Goal: Communication & Community: Answer question/provide support

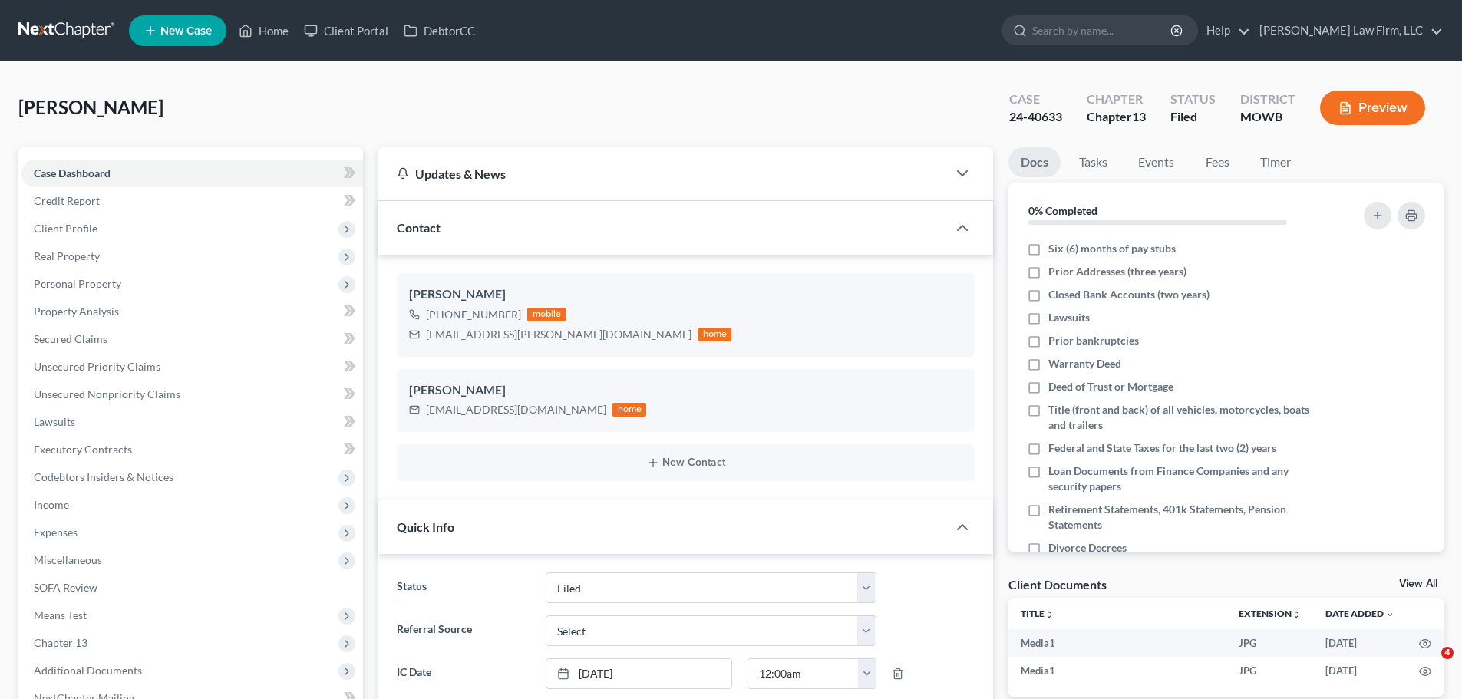
select select "3"
select select "0"
click at [272, 31] on link "Home" at bounding box center [263, 31] width 65 height 28
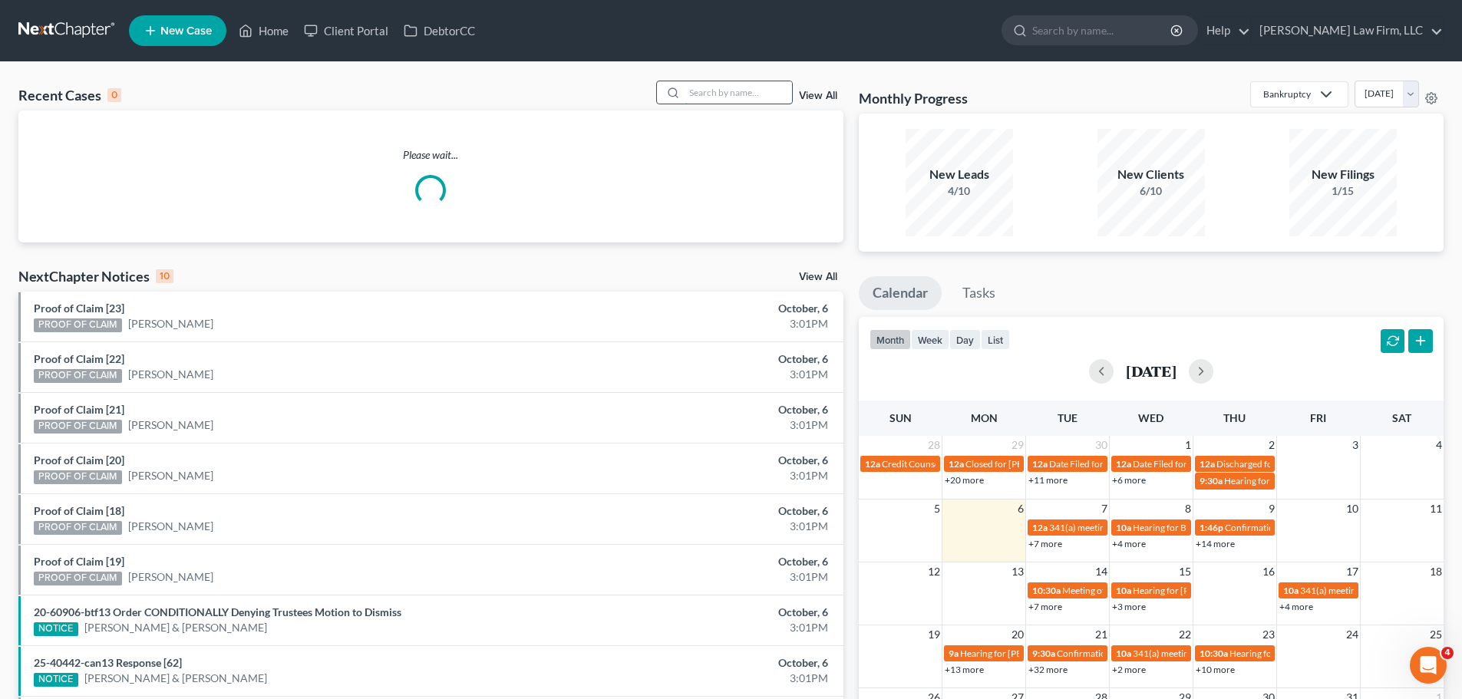
click at [718, 98] on input "search" at bounding box center [738, 92] width 107 height 22
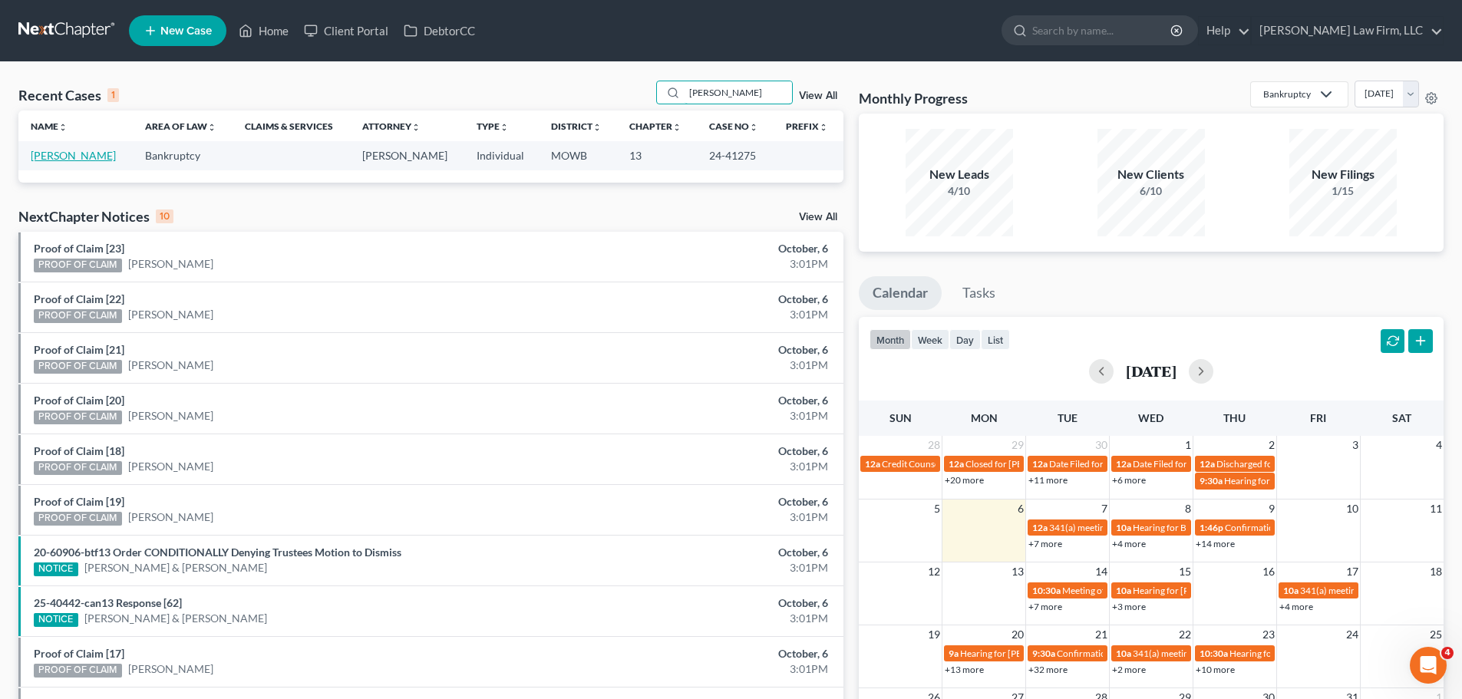
type input "[PERSON_NAME]"
click at [81, 155] on link "[PERSON_NAME]" at bounding box center [73, 155] width 85 height 13
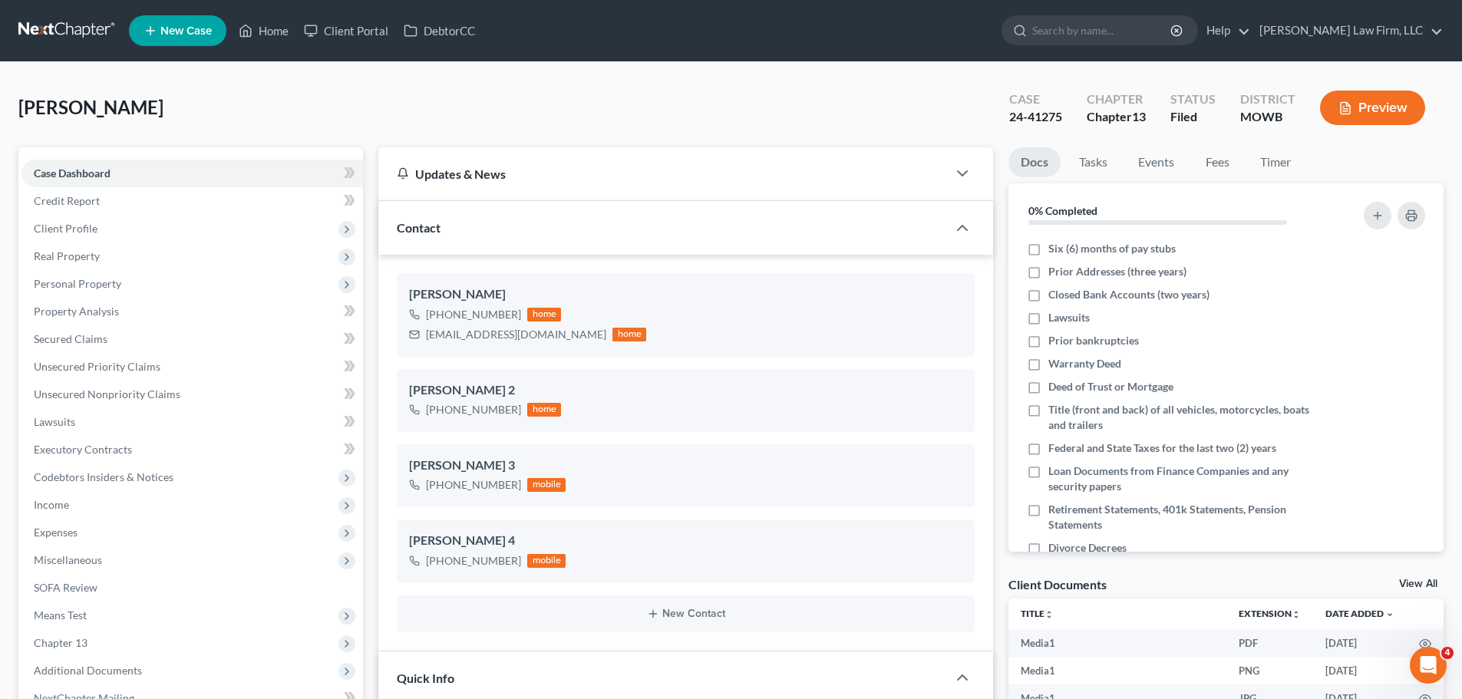
scroll to position [33125, 0]
drag, startPoint x: 503, startPoint y: 141, endPoint x: 505, endPoint y: 566, distance: 424.5
click at [503, 141] on div "[PERSON_NAME] Upgraded Case 24-41275 Chapter Chapter 13 Status [GEOGRAPHIC_DATA…" at bounding box center [730, 114] width 1425 height 67
drag, startPoint x: 521, startPoint y: 567, endPoint x: 441, endPoint y: 569, distance: 80.6
click at [441, 569] on div "[PHONE_NUMBER] mobile" at bounding box center [487, 561] width 157 height 20
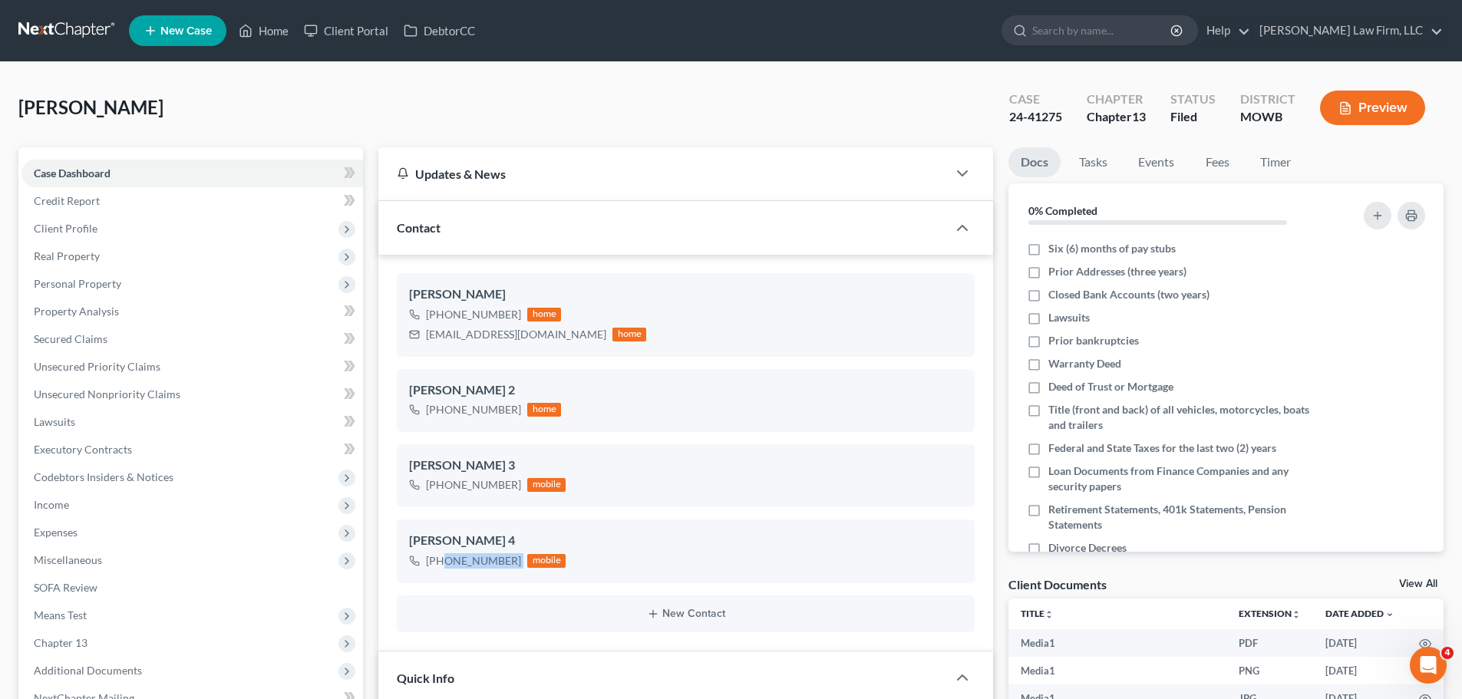
copy div "[PHONE_NUMBER]"
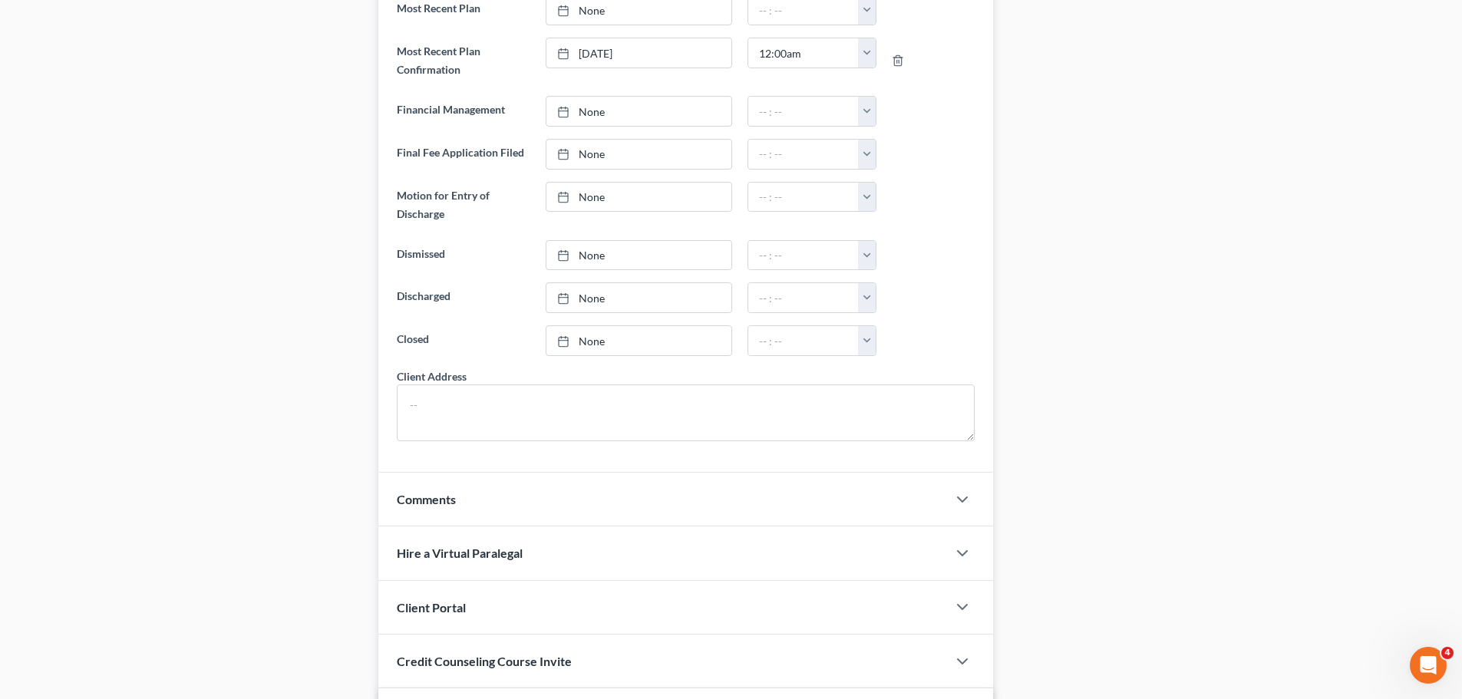
scroll to position [1518, 0]
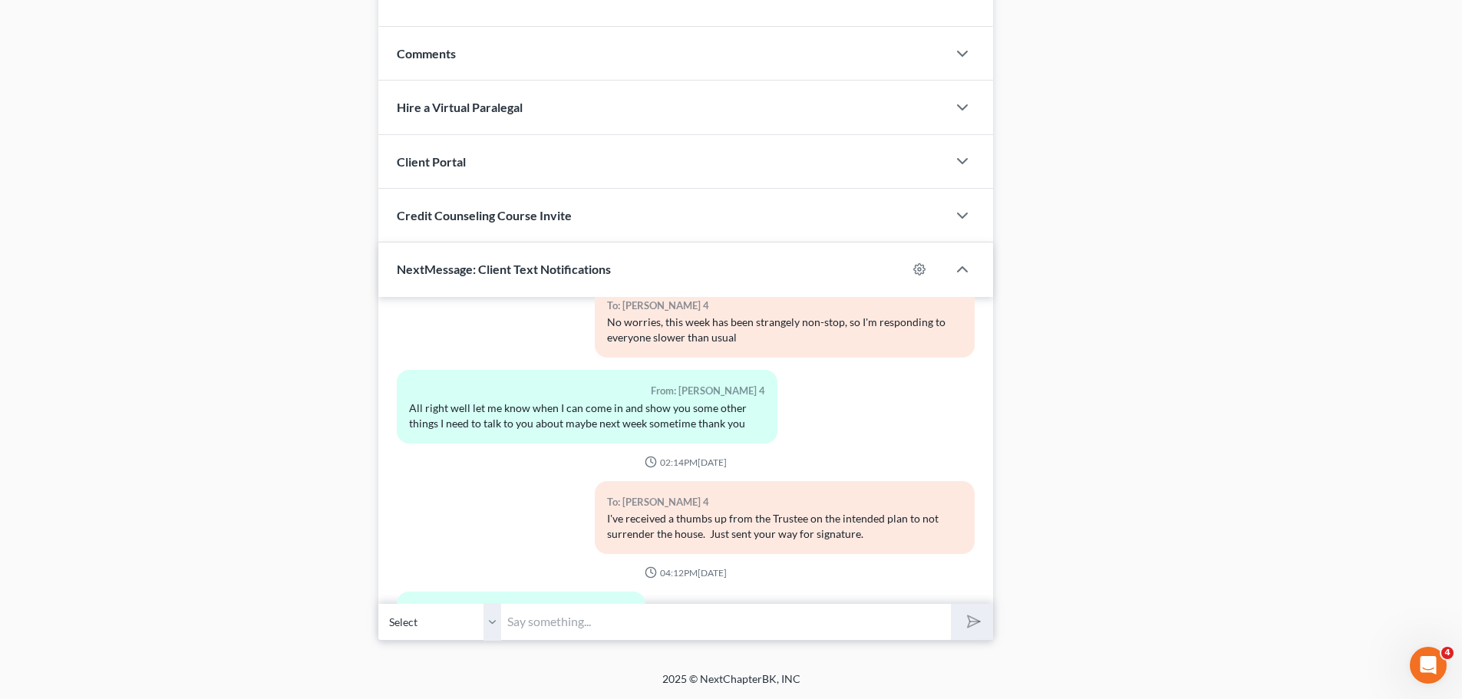
drag, startPoint x: 497, startPoint y: 625, endPoint x: 517, endPoint y: 605, distance: 28.2
click at [497, 625] on select "Select [PHONE_NUMBER] - [PERSON_NAME] 3 [PHONE_NUMBER] - [PERSON_NAME] 4" at bounding box center [439, 622] width 123 height 38
select select "1"
click at [378, 603] on select "Select [PHONE_NUMBER] - [PERSON_NAME] 3 [PHONE_NUMBER] - [PERSON_NAME] 4" at bounding box center [439, 622] width 123 height 38
click at [535, 618] on input "text" at bounding box center [726, 622] width 450 height 38
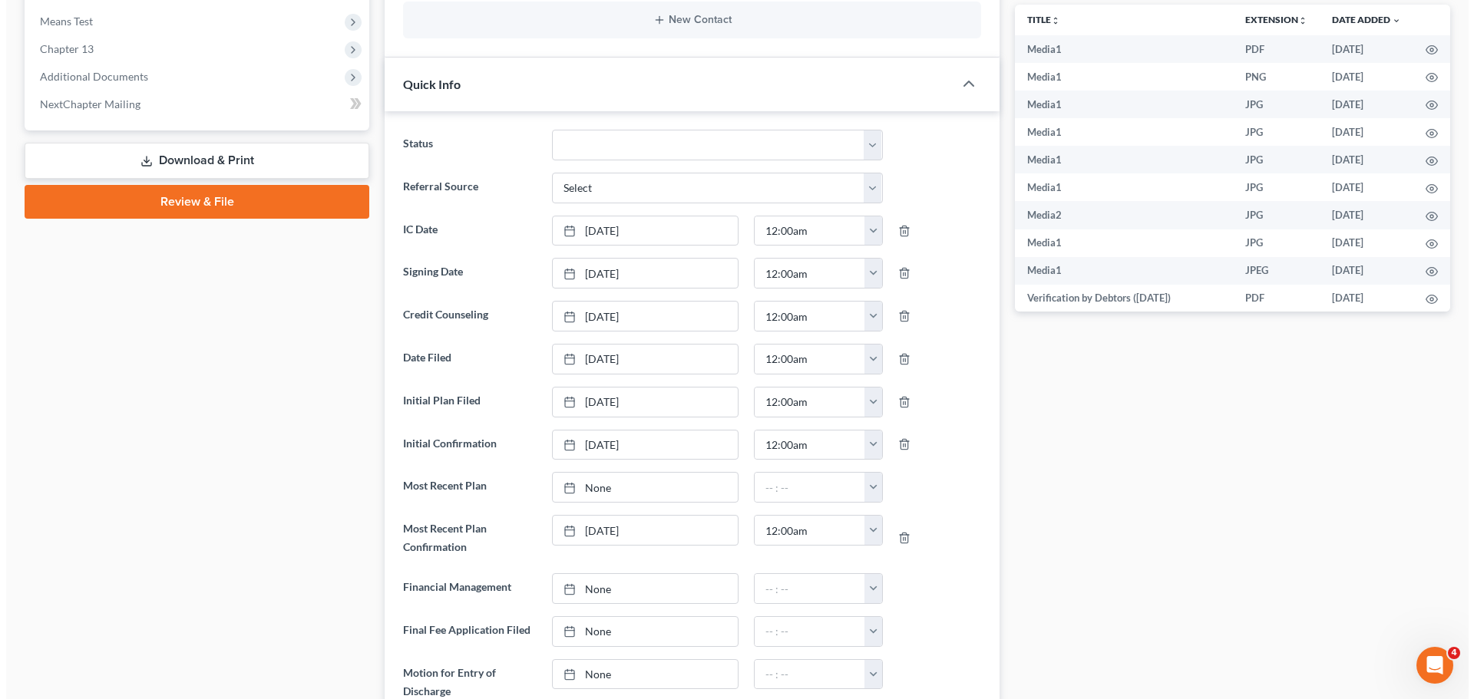
scroll to position [0, 0]
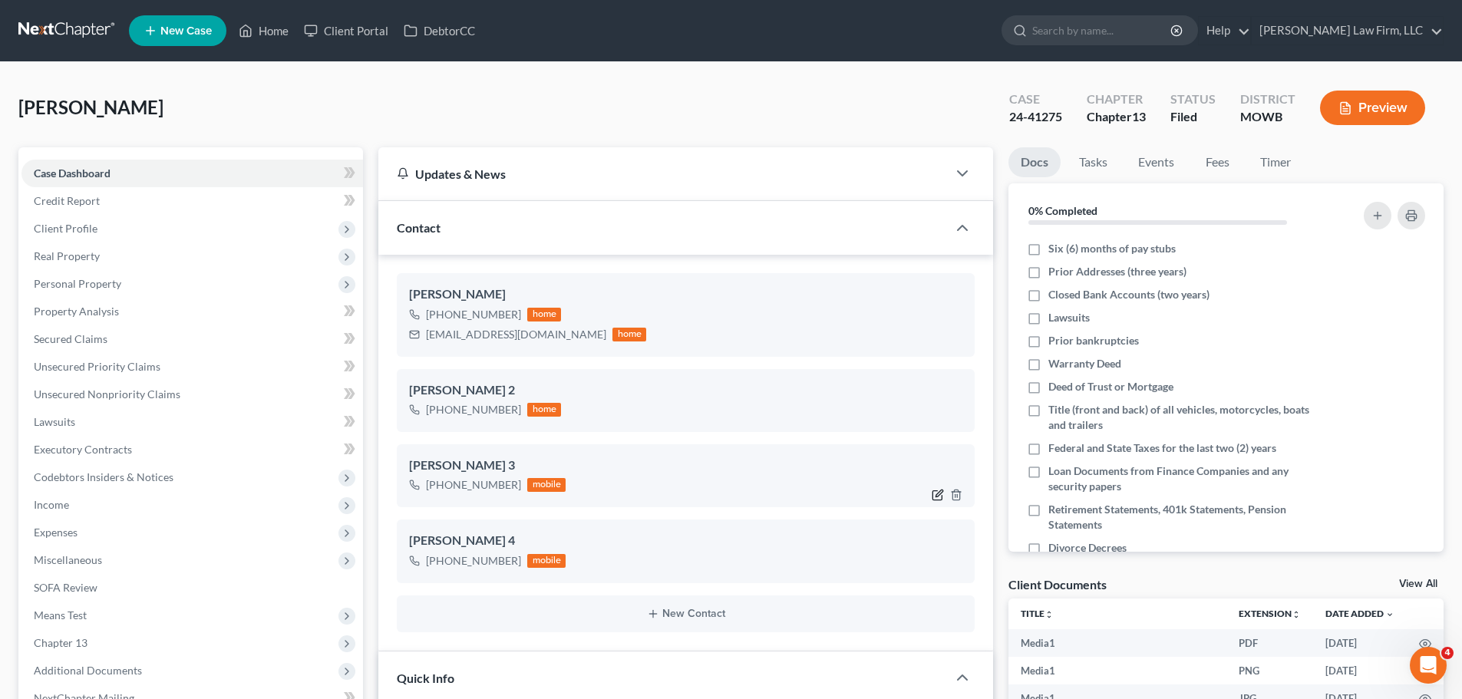
click at [941, 496] on icon "button" at bounding box center [938, 495] width 12 height 12
select select "0"
select select "1"
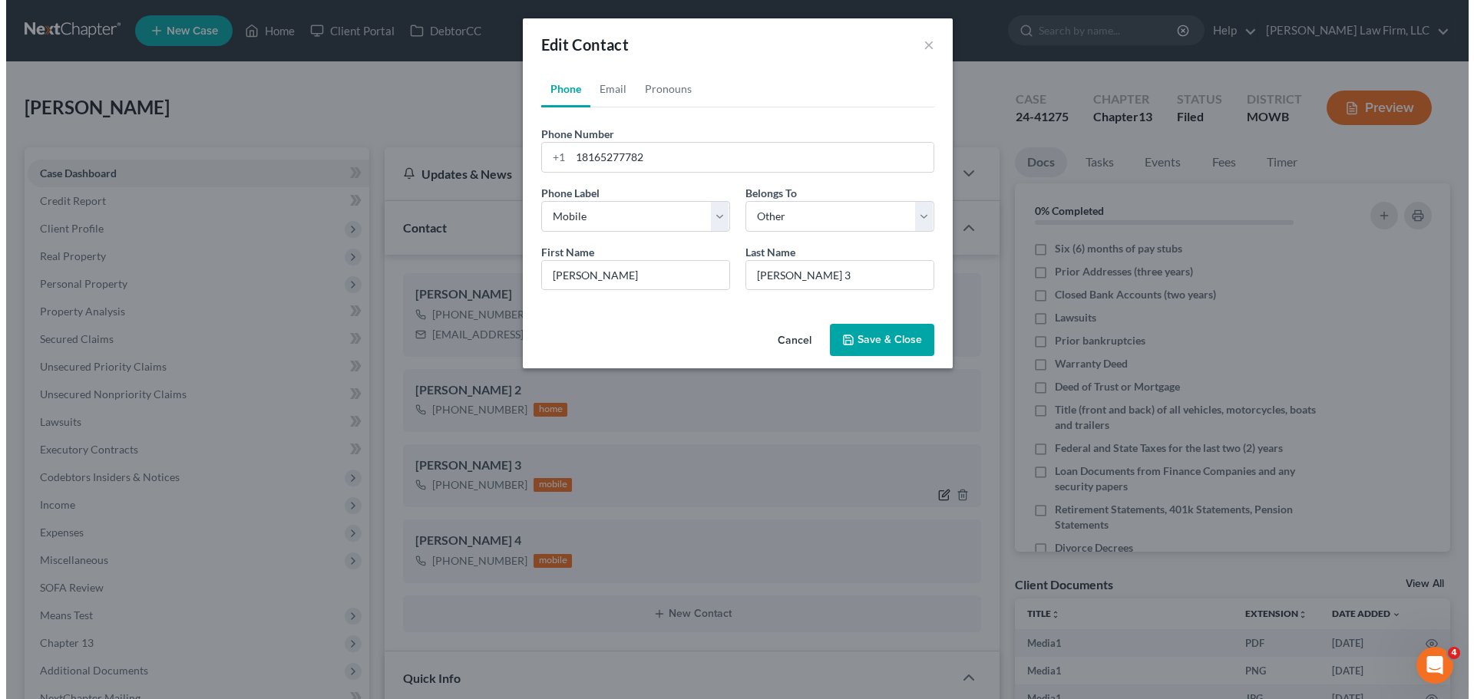
scroll to position [33002, 0]
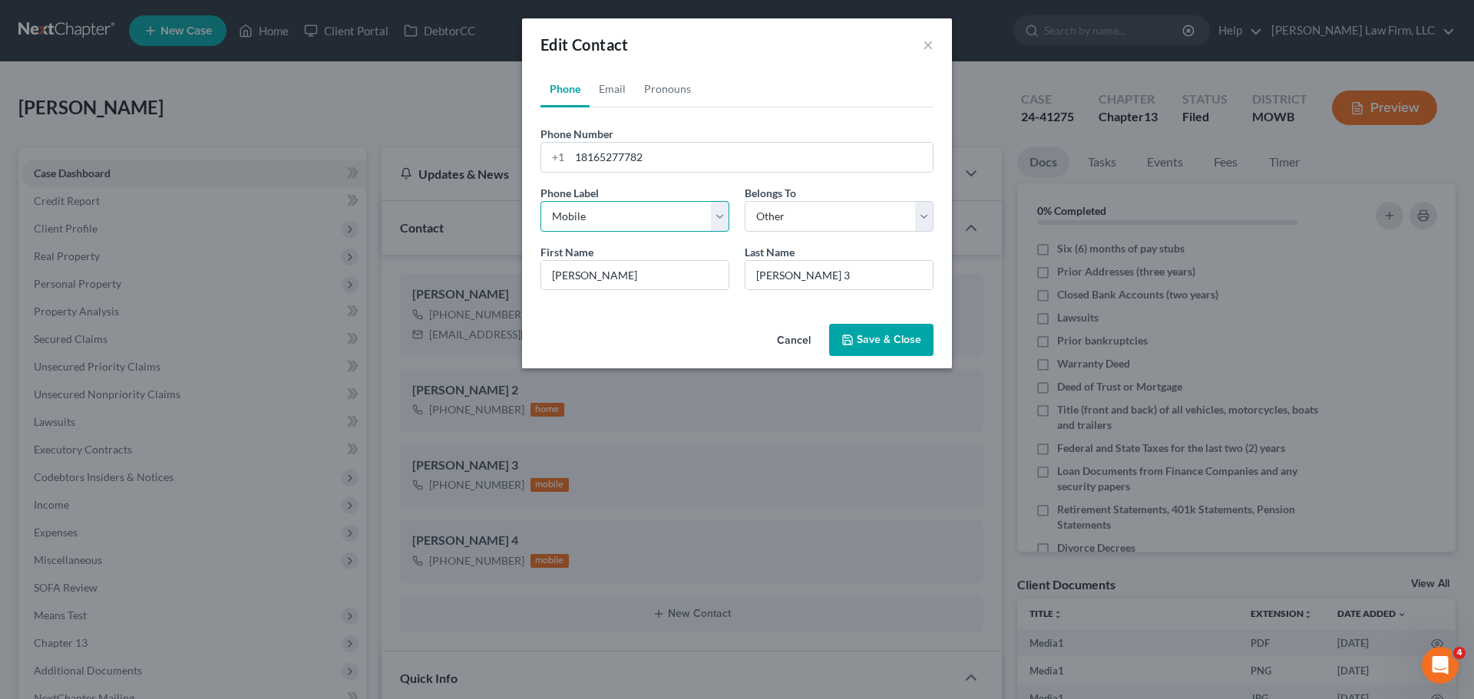
click at [681, 220] on select "Select Mobile Home Work Other" at bounding box center [634, 216] width 189 height 31
select select "1"
click at [540, 201] on select "Select Mobile Home Work Other" at bounding box center [634, 216] width 189 height 31
click at [866, 342] on button "Save & Close" at bounding box center [881, 340] width 104 height 32
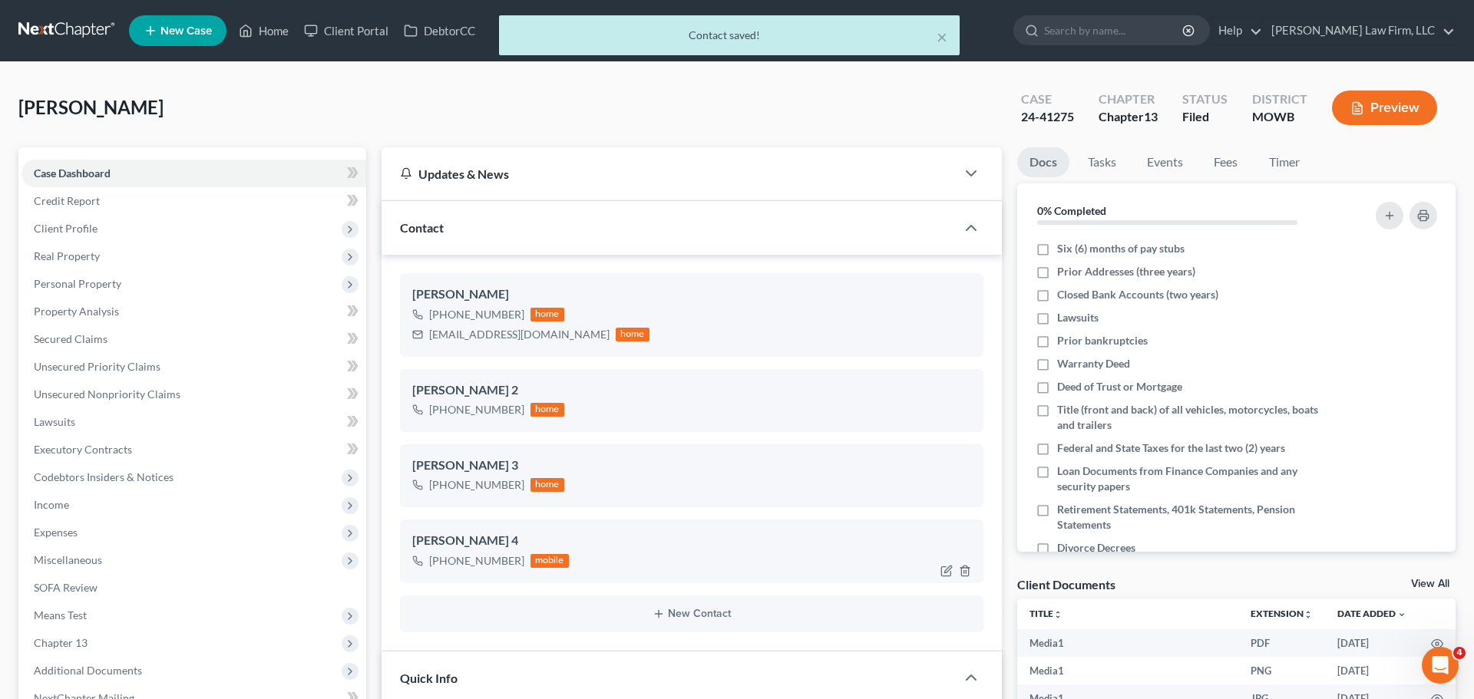
select select "0"
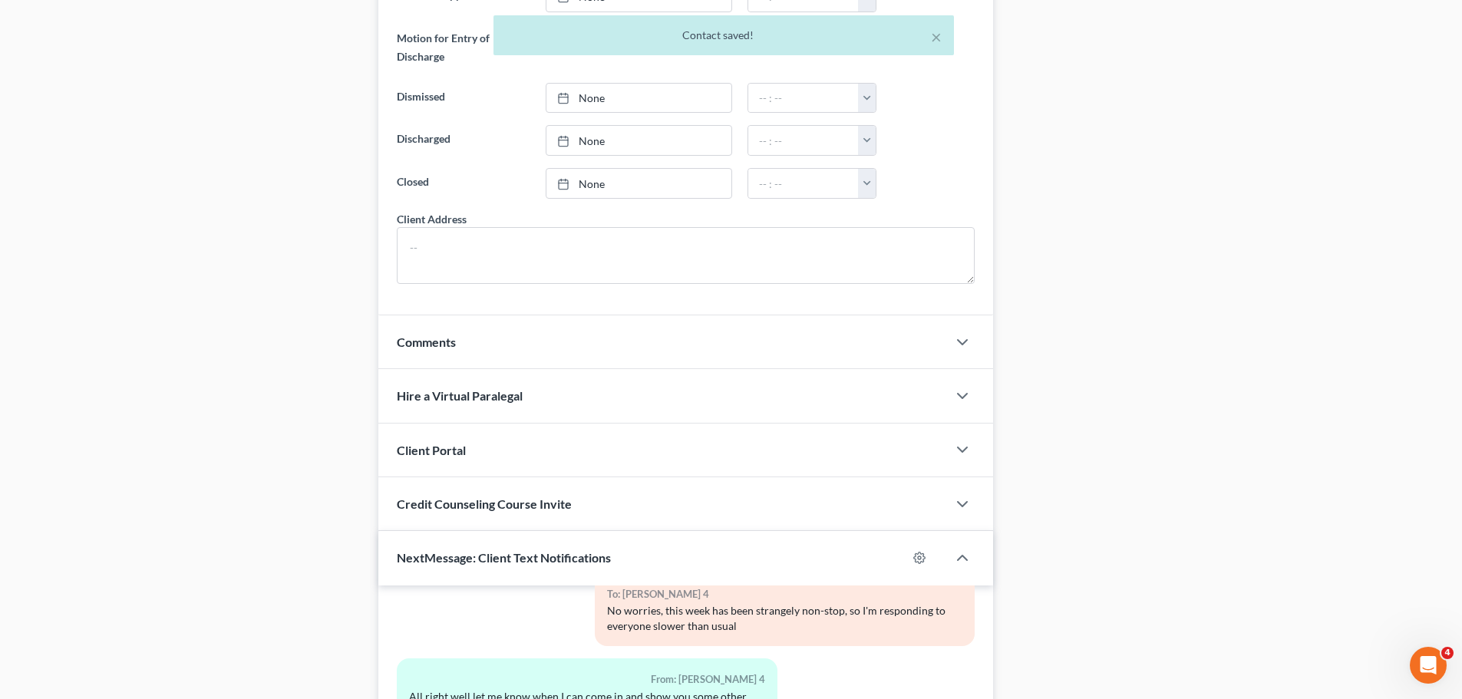
scroll to position [1518, 0]
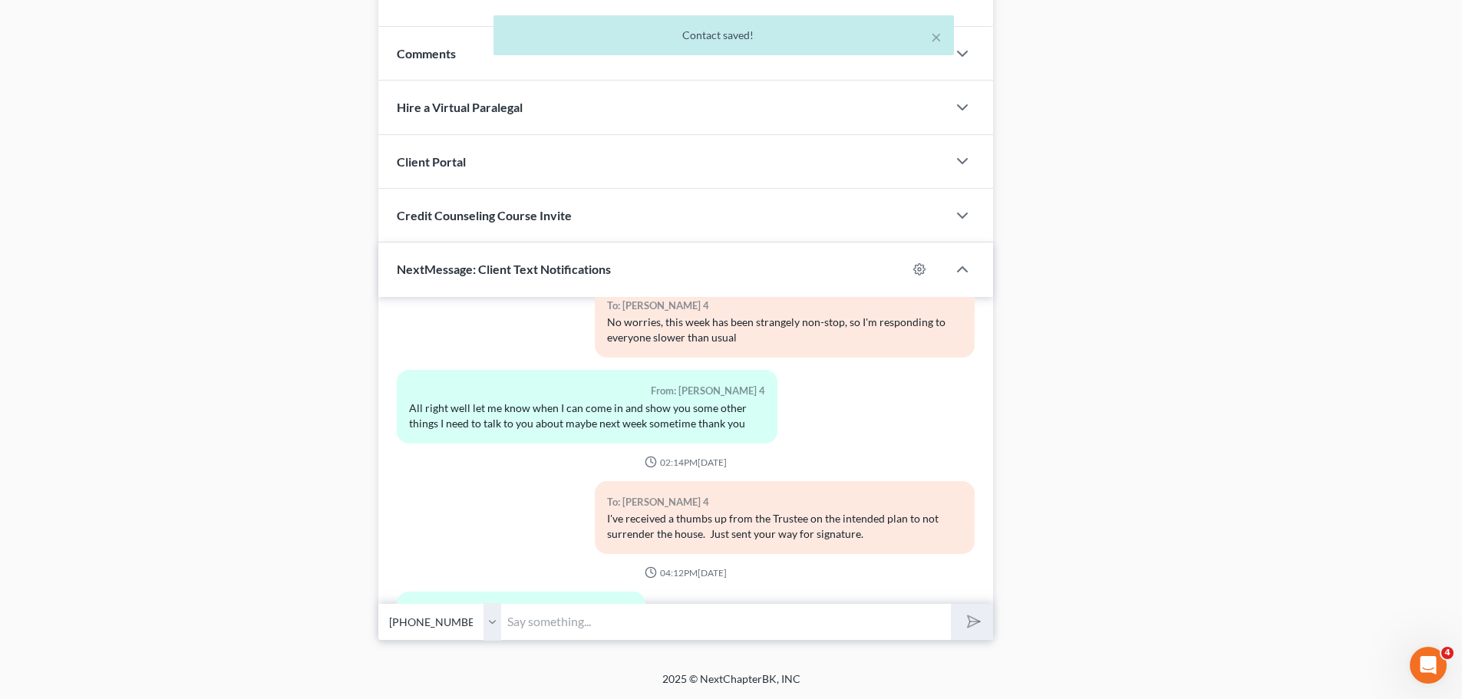
drag, startPoint x: 481, startPoint y: 632, endPoint x: 535, endPoint y: 631, distance: 53.8
click at [481, 632] on select "Select [PHONE_NUMBER] - [PERSON_NAME] 4" at bounding box center [439, 622] width 123 height 38
drag, startPoint x: 535, startPoint y: 631, endPoint x: 553, endPoint y: 631, distance: 18.4
click at [539, 631] on input "text" at bounding box center [726, 622] width 450 height 38
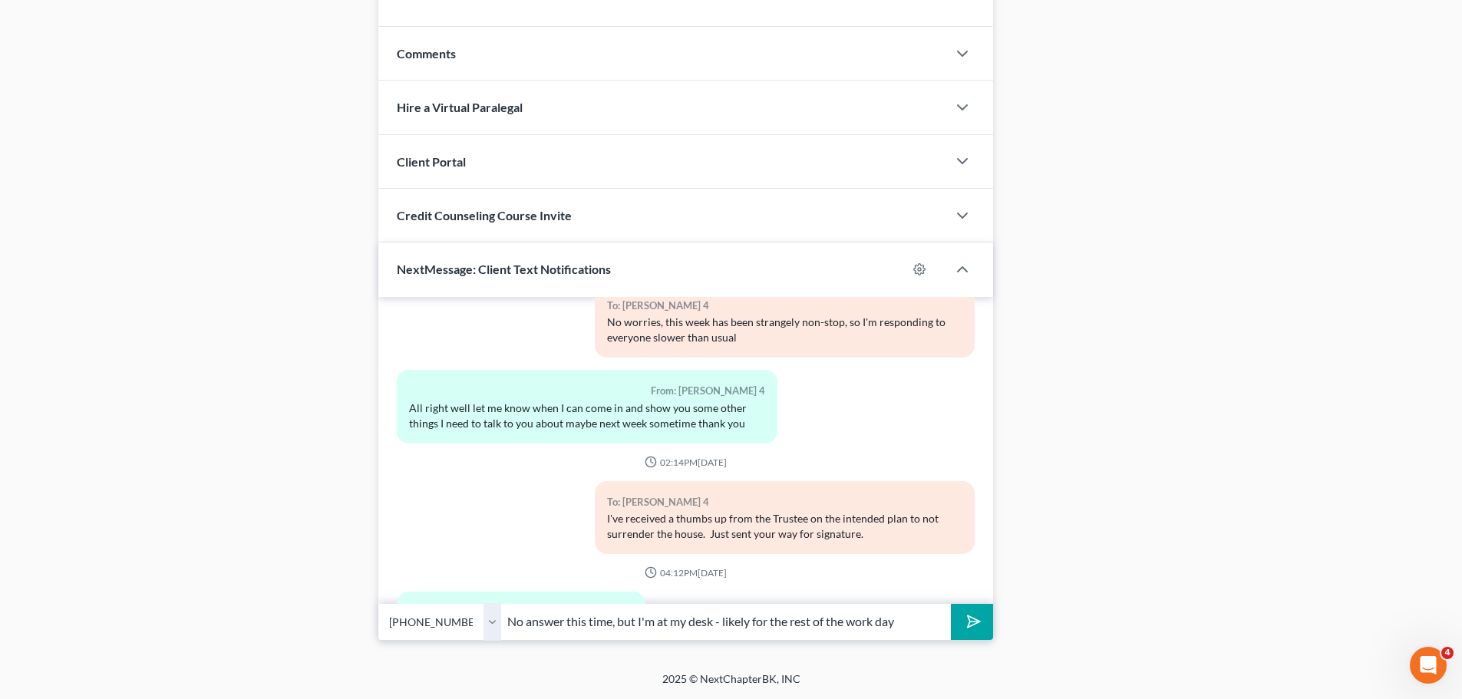
type input "No answer this time, but I'm at my desk - likely for the rest of the work day"
click at [951, 604] on button "submit" at bounding box center [972, 622] width 42 height 36
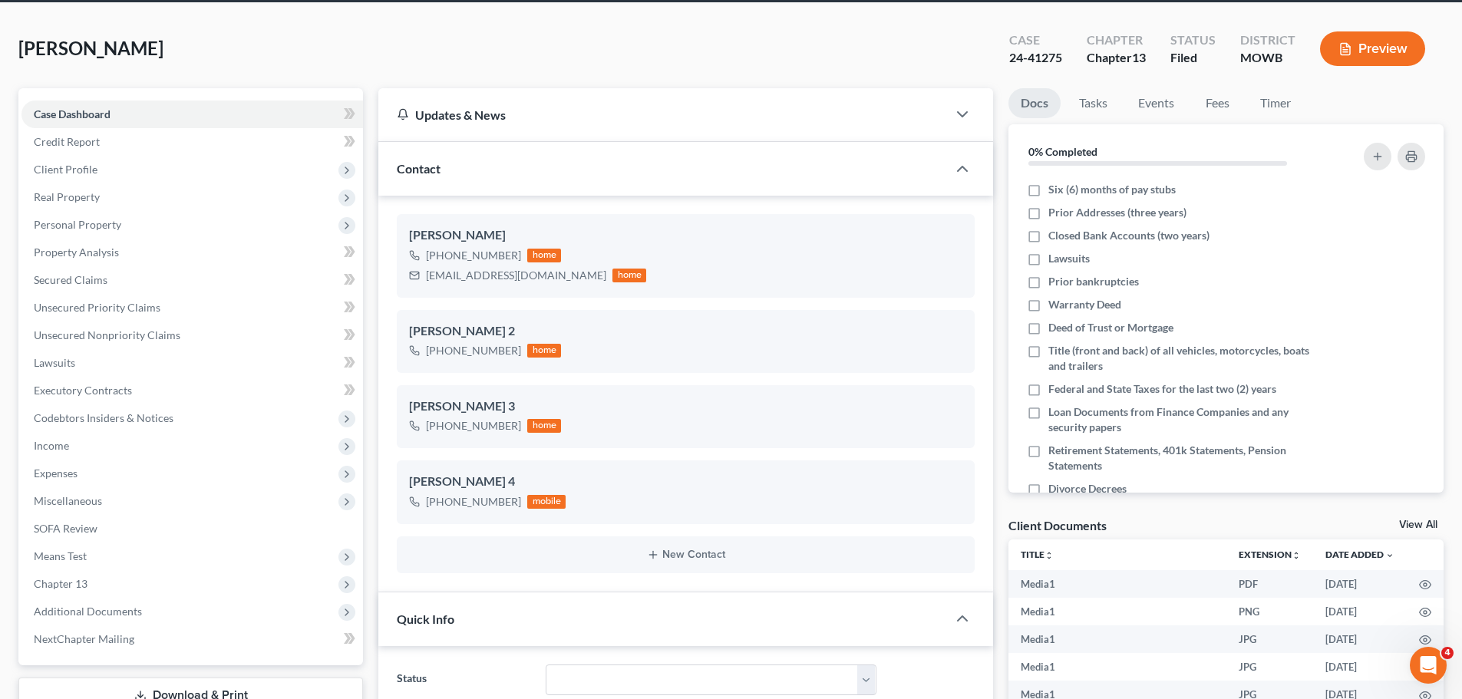
scroll to position [0, 0]
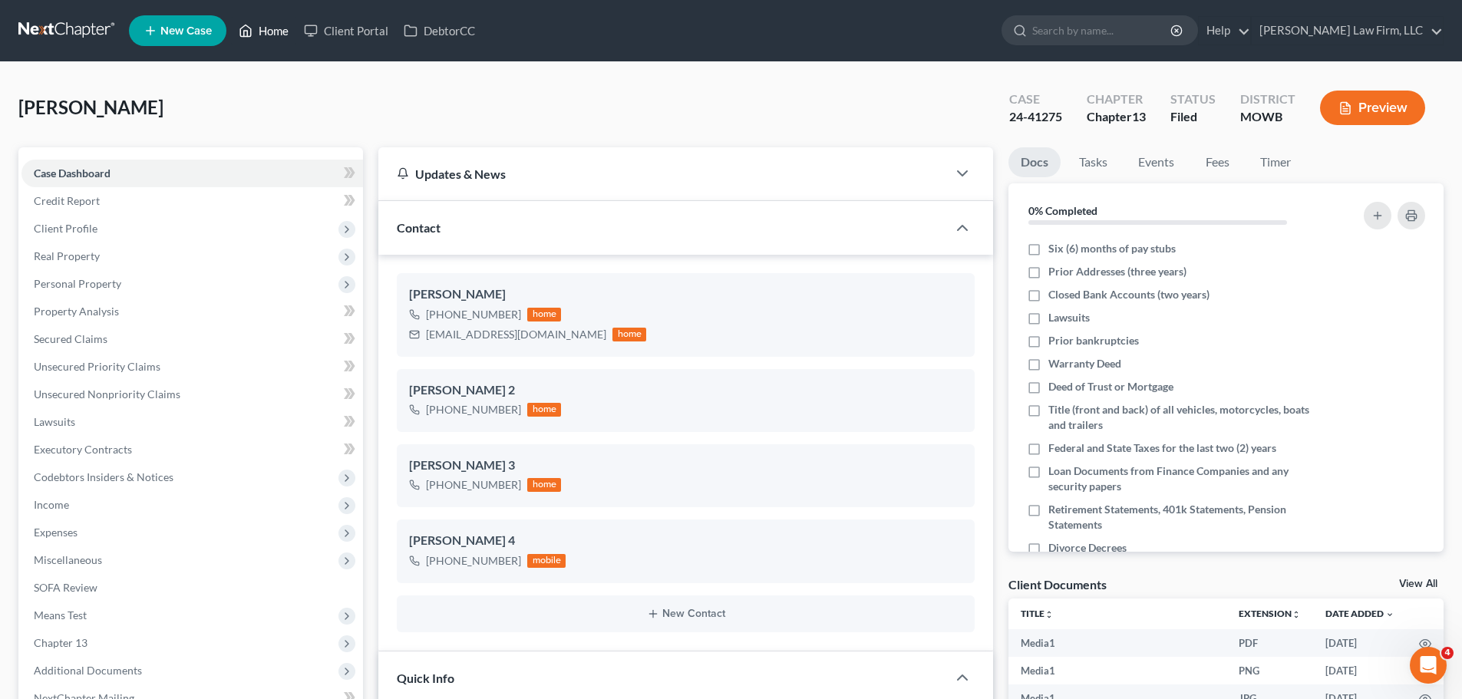
click at [279, 42] on link "Home" at bounding box center [263, 31] width 65 height 28
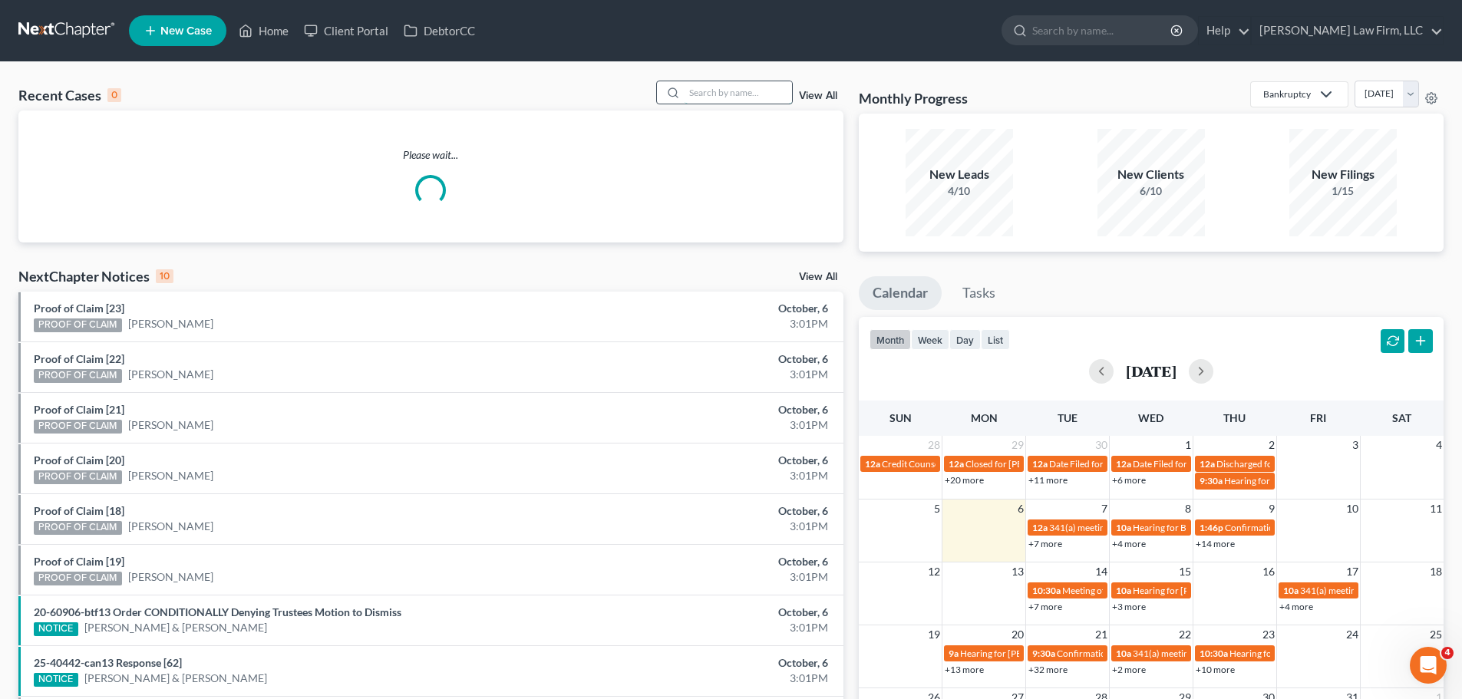
click at [718, 89] on input "search" at bounding box center [738, 92] width 107 height 22
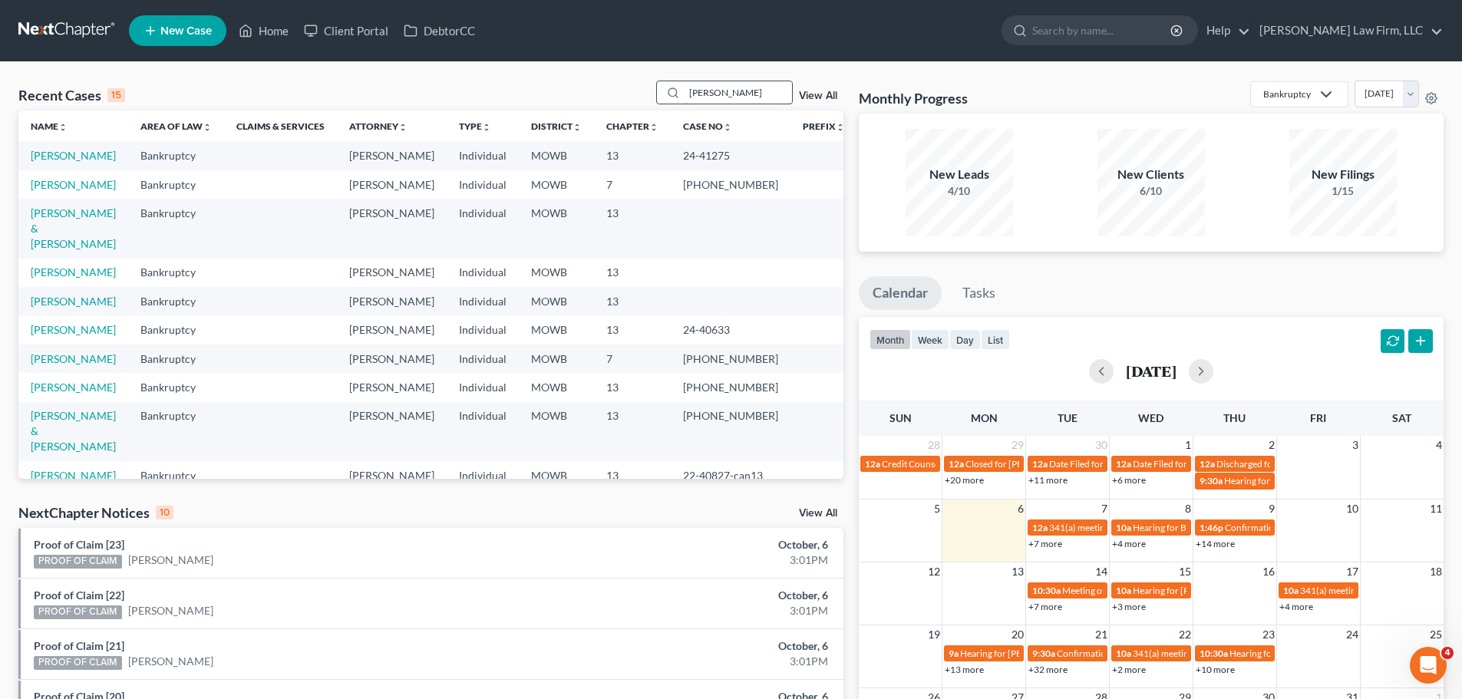
type input "[PERSON_NAME]"
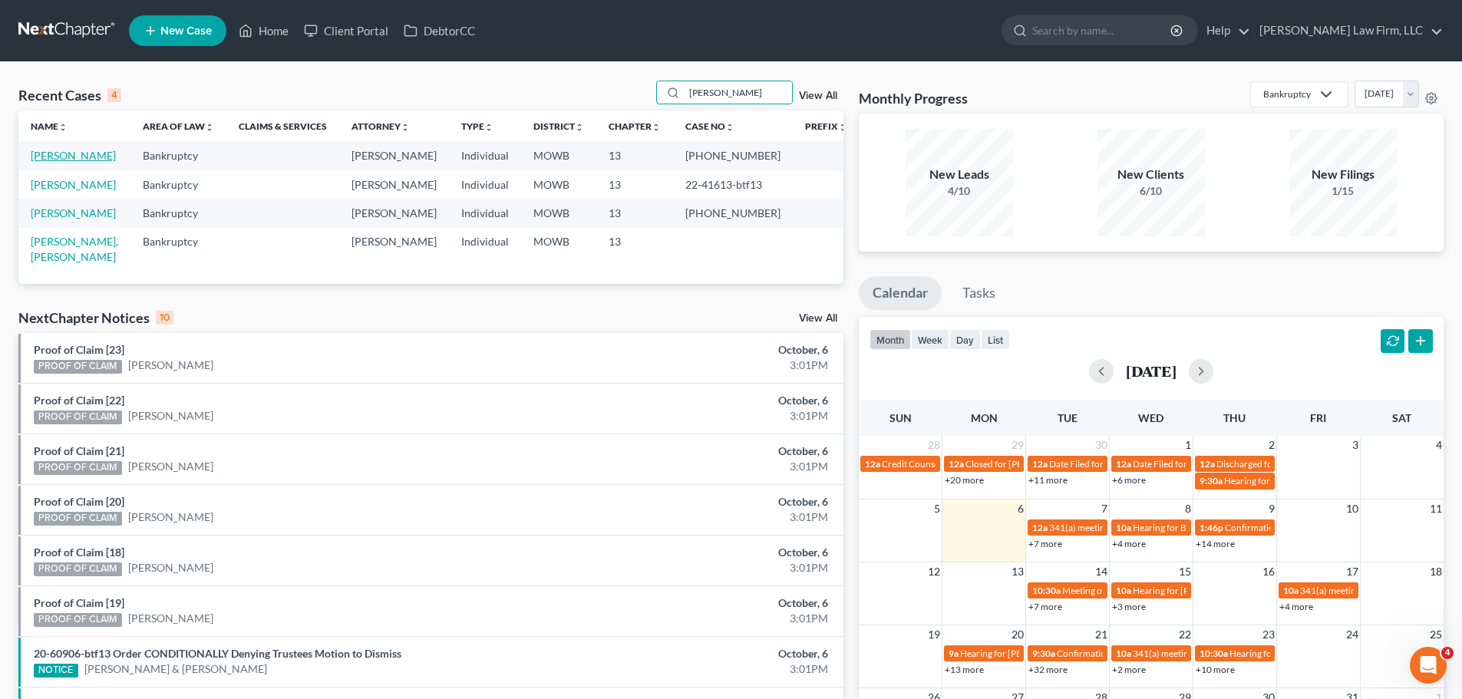
click at [79, 157] on link "[PERSON_NAME]" at bounding box center [73, 155] width 85 height 13
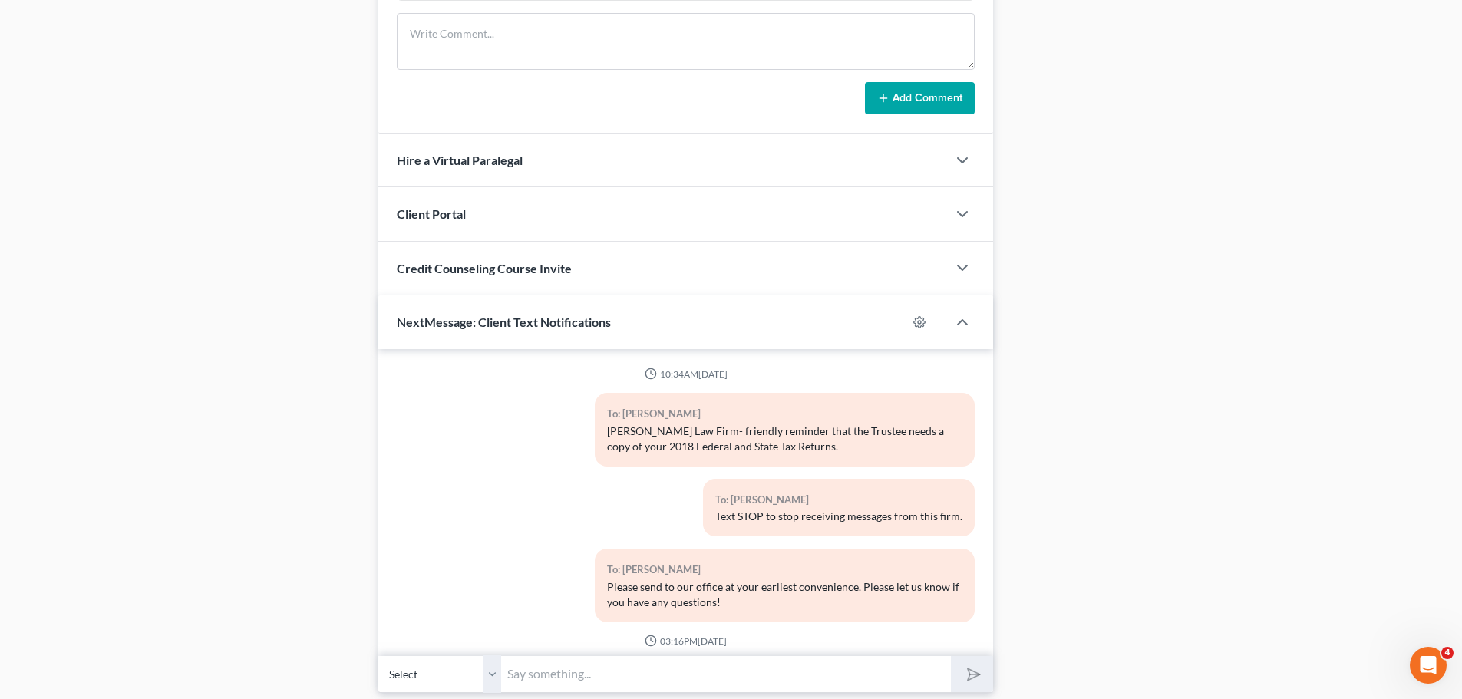
scroll to position [1492, 0]
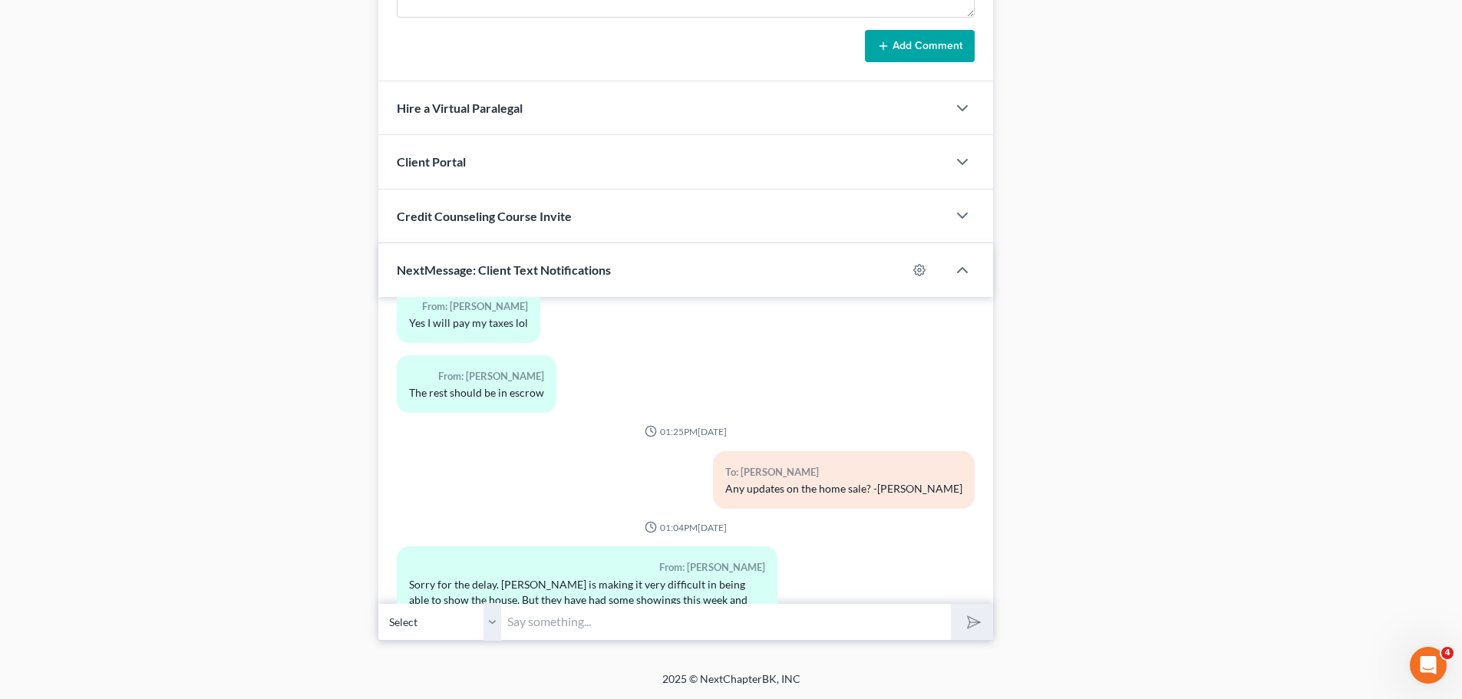
drag, startPoint x: 490, startPoint y: 617, endPoint x: 566, endPoint y: 608, distance: 76.5
click at [490, 617] on select "Select [PHONE_NUMBER] - [PERSON_NAME]" at bounding box center [439, 622] width 123 height 38
click at [566, 608] on input "text" at bounding box center [726, 622] width 450 height 38
click at [570, 621] on input "text" at bounding box center [726, 622] width 450 height 38
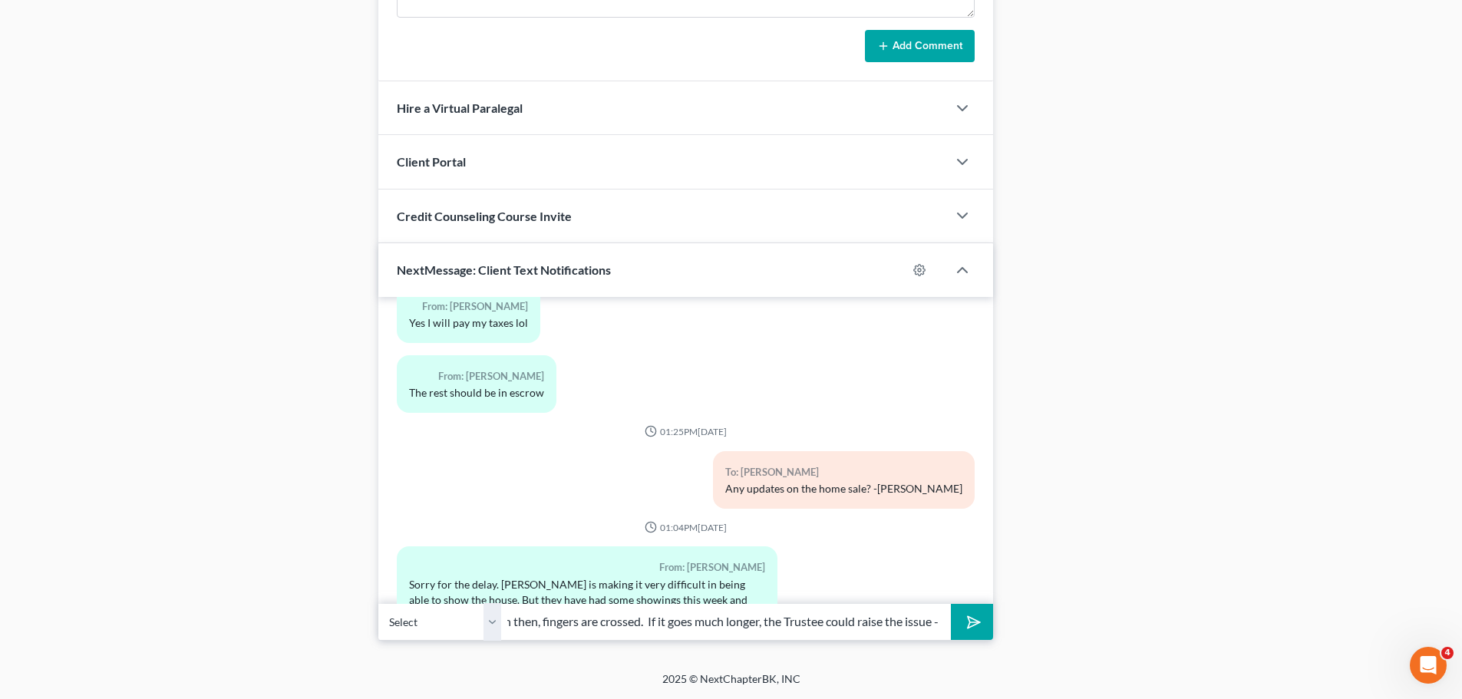
scroll to position [0, 134]
type input "Hopefully it moves soon then, fingers are crossed. If it goes much longer, the …"
click at [883, 618] on input "Hopefully it moves soon then, fingers are crossed. If it goes much longer, the …" at bounding box center [726, 622] width 450 height 38
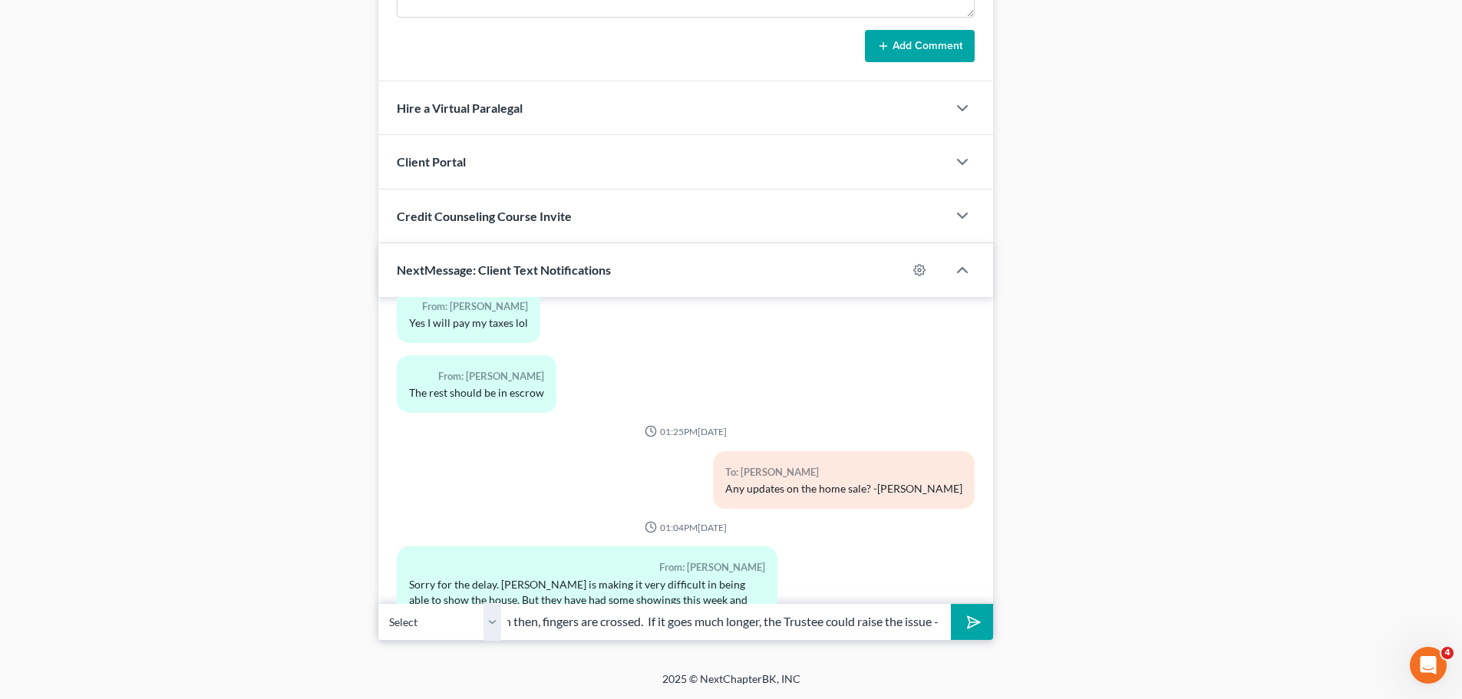
drag, startPoint x: 922, startPoint y: 625, endPoint x: 992, endPoint y: 625, distance: 70.6
click at [992, 625] on div "Select [PHONE_NUMBER] - [PERSON_NAME] Hopefully it moves soon then, fingers are…" at bounding box center [685, 622] width 615 height 36
click at [951, 604] on button "submit" at bounding box center [972, 622] width 42 height 36
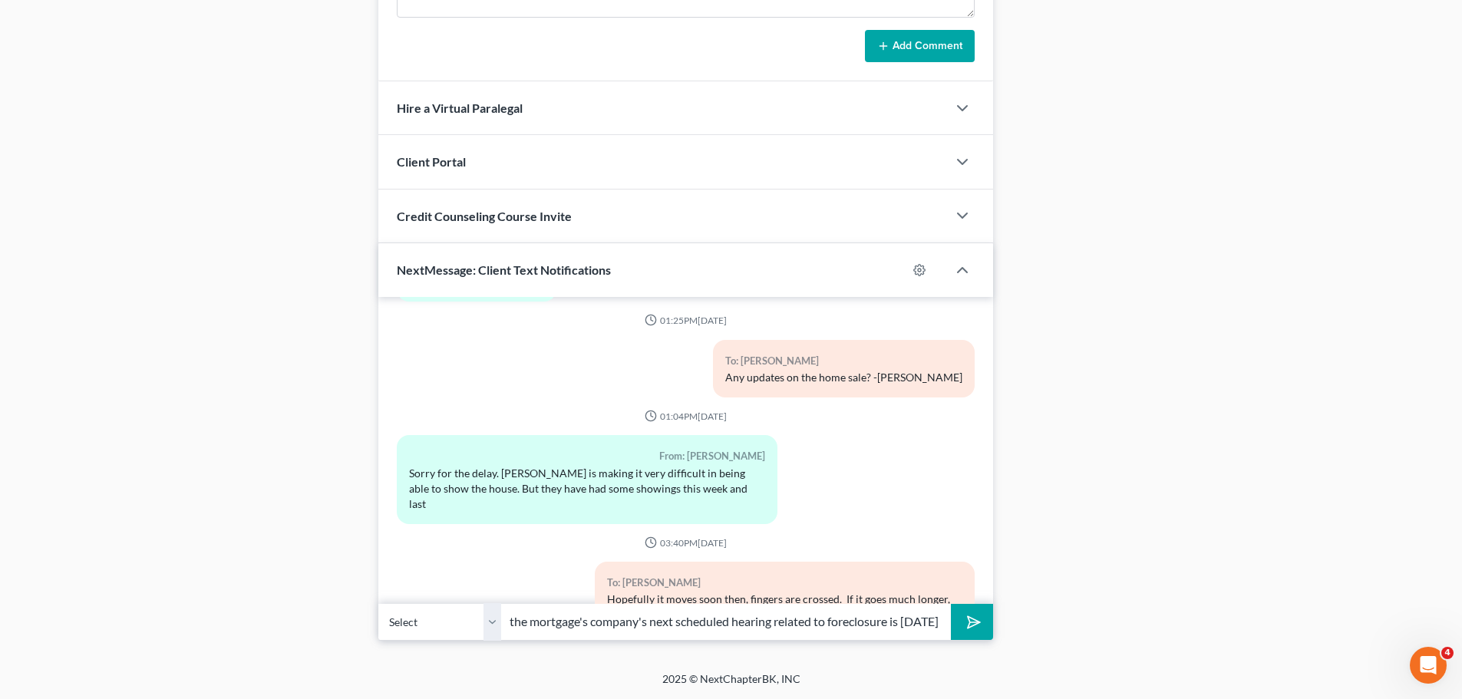
scroll to position [0, 55]
type input "also the mortgage's company's next scheduled hearing related to foreclosure is …"
click at [974, 626] on polygon "submit" at bounding box center [971, 622] width 18 height 18
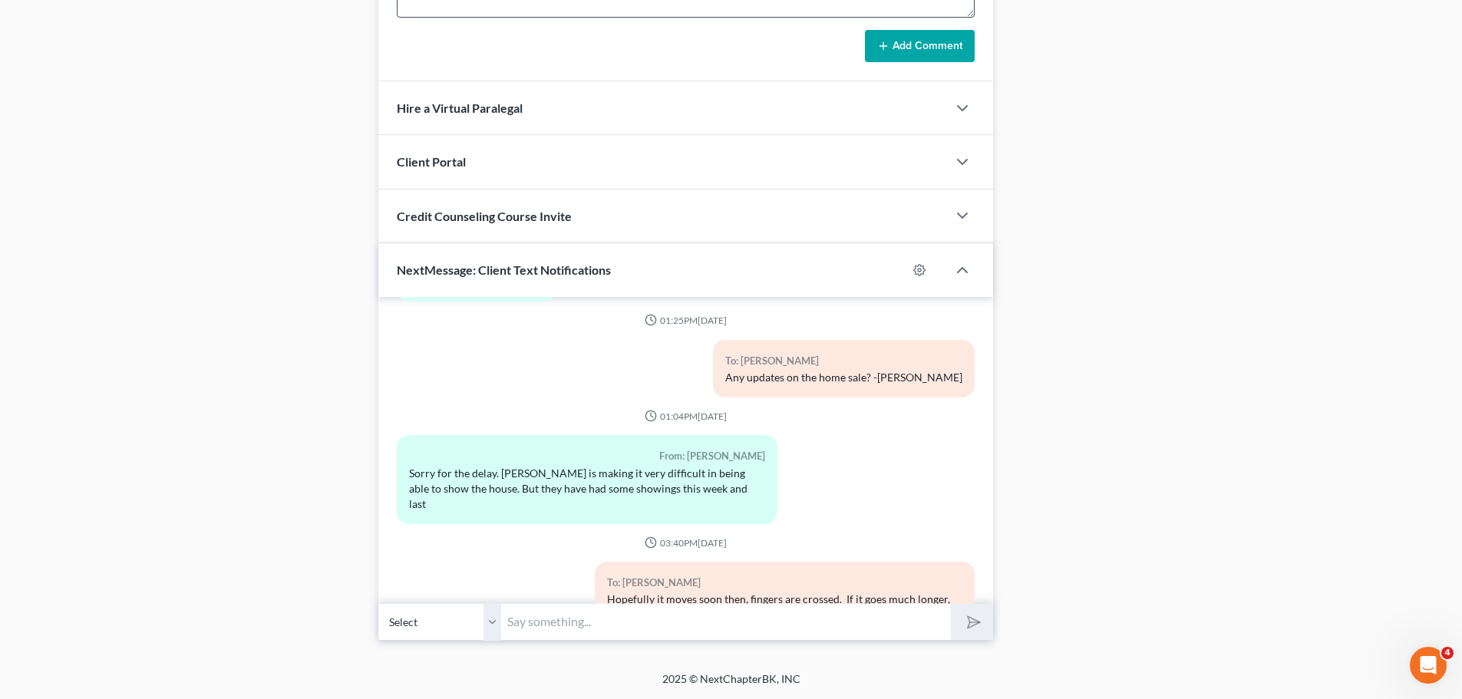
scroll to position [13302, 0]
